Goal: Find specific page/section: Find specific page/section

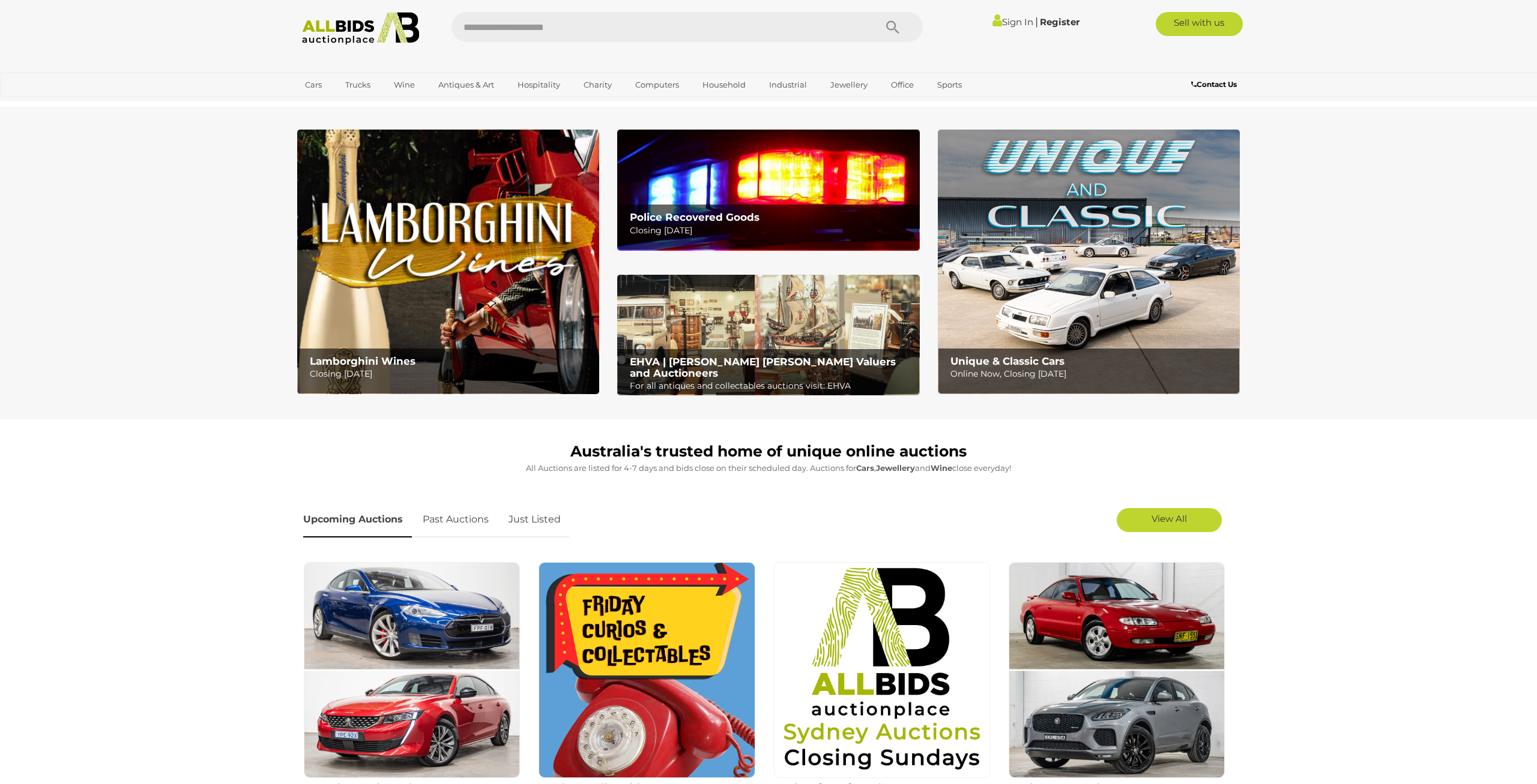
click at [678, 18] on input "text" at bounding box center [657, 27] width 412 height 30
type input "****"
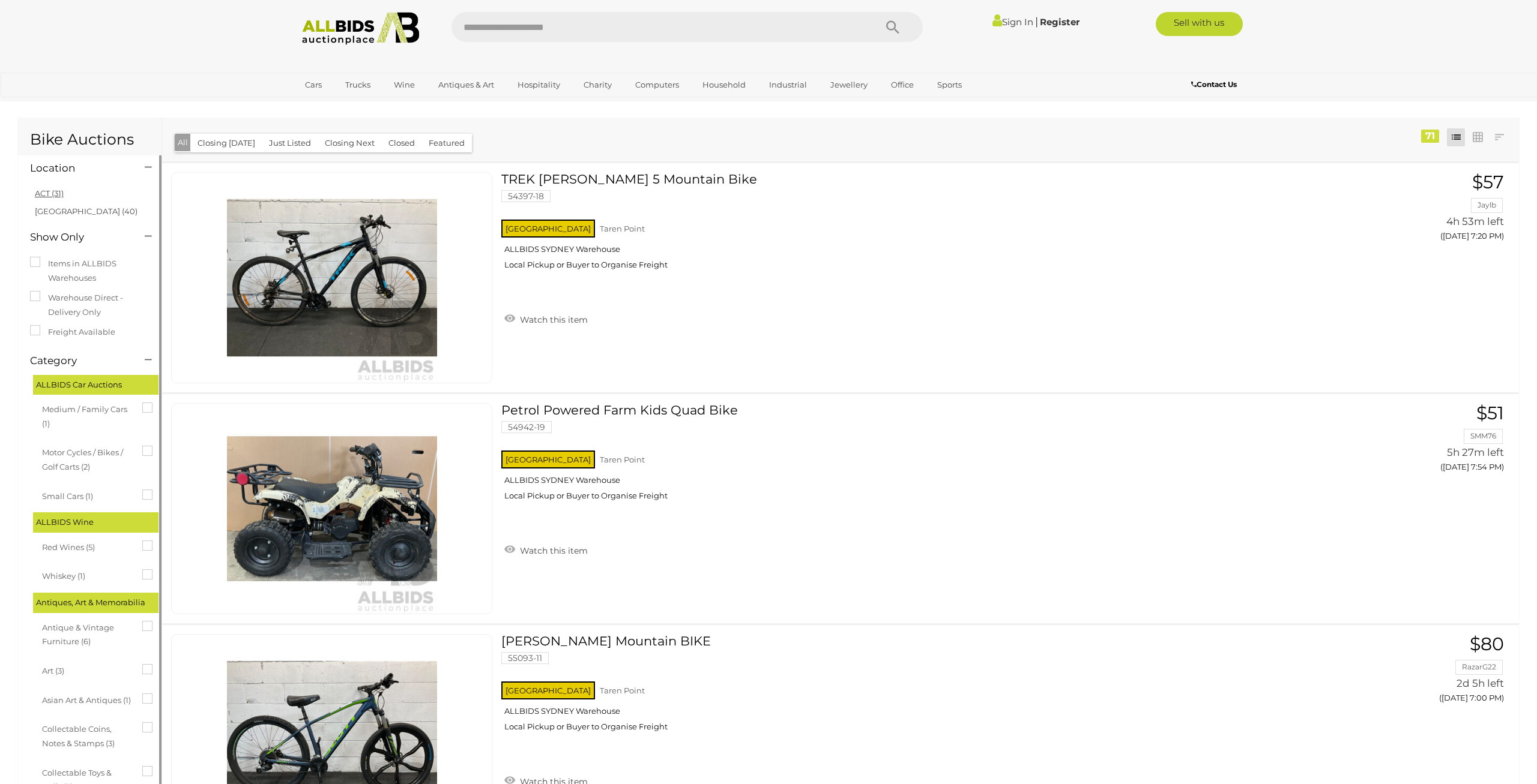
click at [46, 193] on link "ACT (31)" at bounding box center [49, 193] width 29 height 10
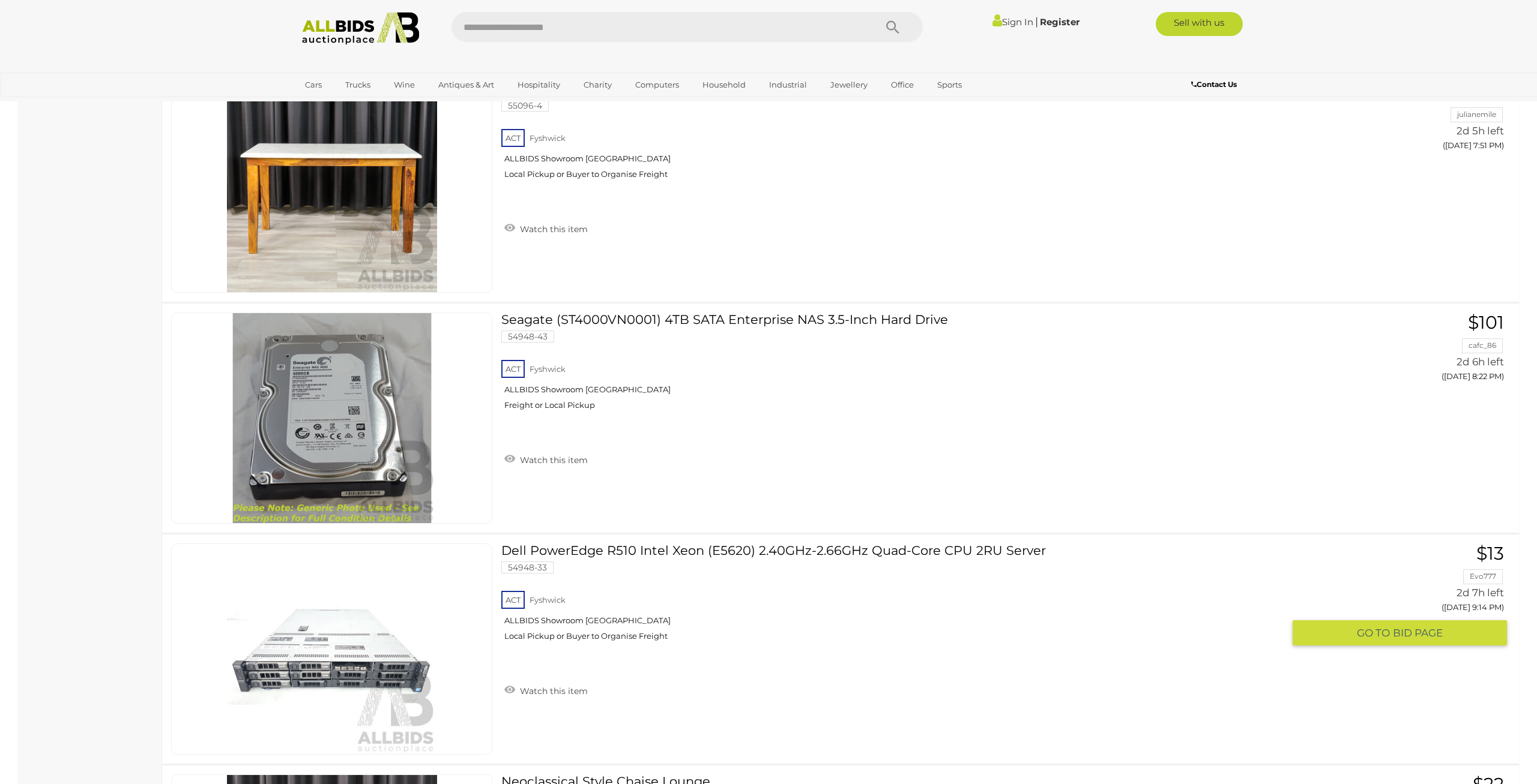
scroll to position [6239, 0]
